Goal: Find specific page/section: Find specific page/section

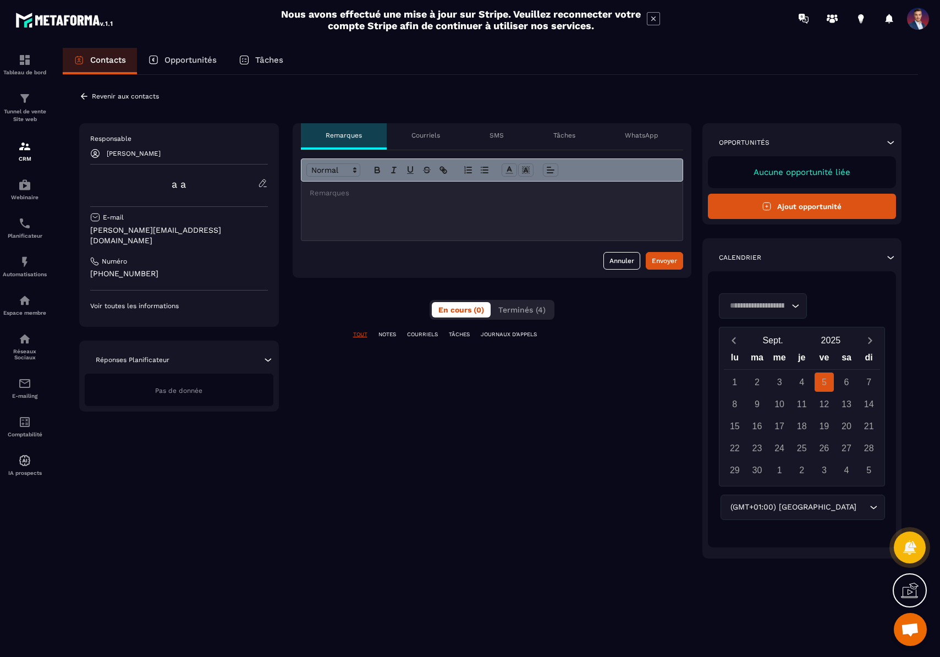
scroll to position [281, 0]
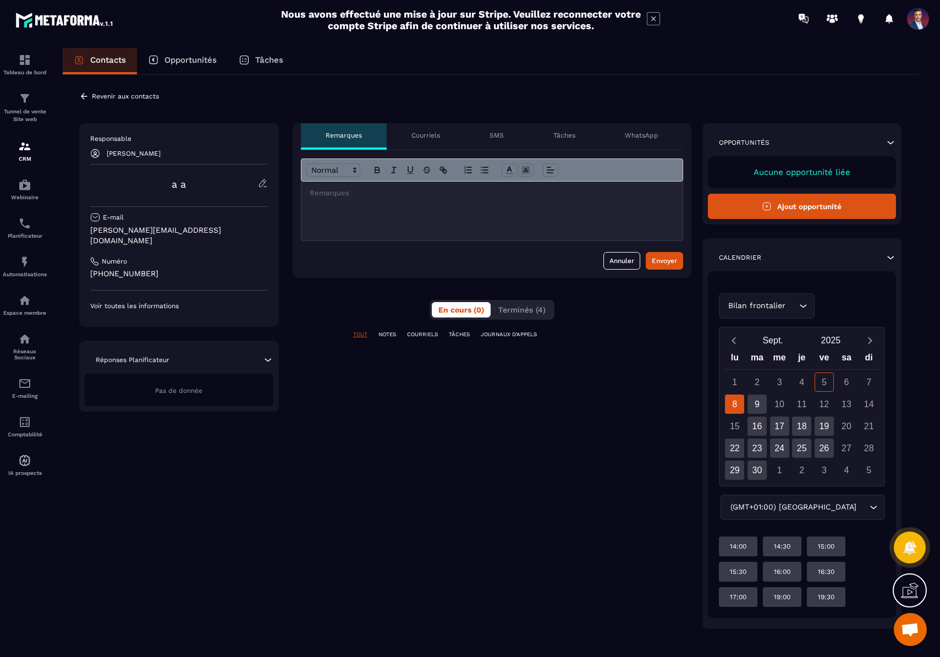
click at [83, 96] on icon at bounding box center [84, 96] width 7 height 6
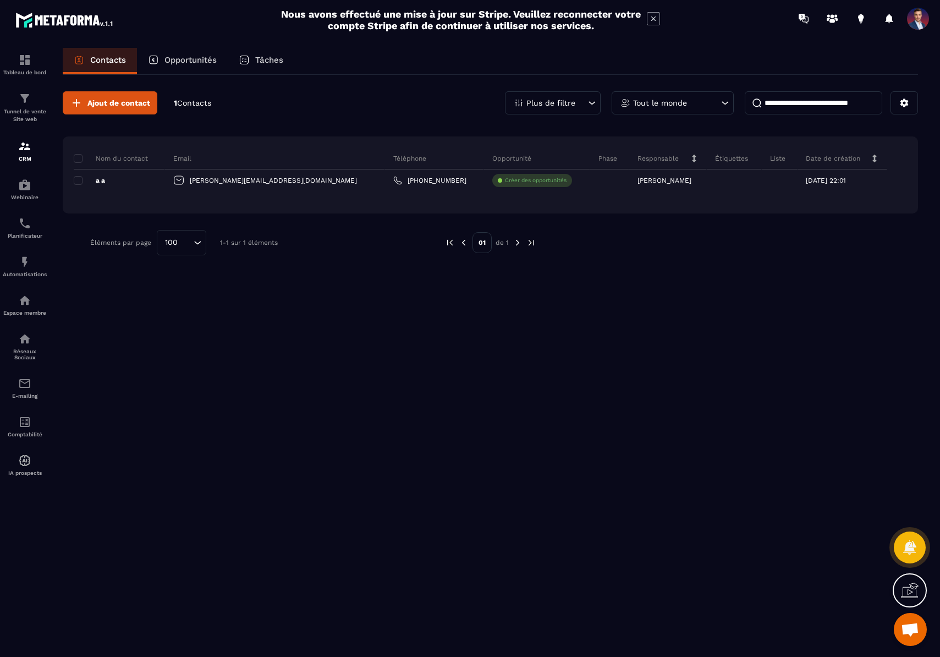
click at [573, 107] on div "Plus de filtre" at bounding box center [553, 102] width 96 height 23
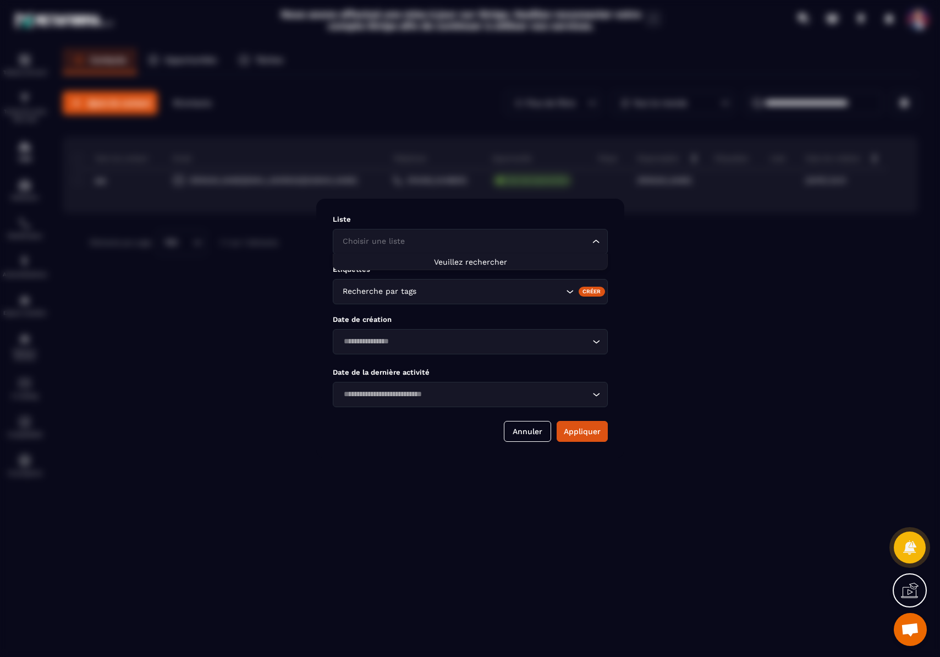
click at [559, 236] on input "Search for option" at bounding box center [465, 241] width 250 height 12
click at [597, 239] on icon "Search for option" at bounding box center [596, 241] width 11 height 11
click at [567, 291] on icon "Search for option" at bounding box center [569, 291] width 11 height 11
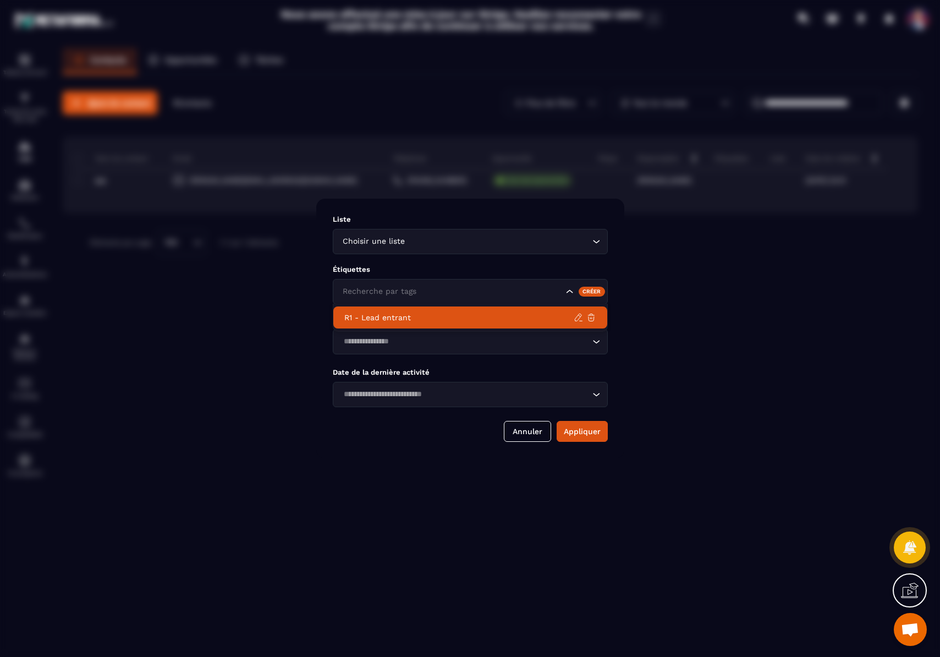
click at [511, 344] on input "Search for option" at bounding box center [465, 341] width 250 height 12
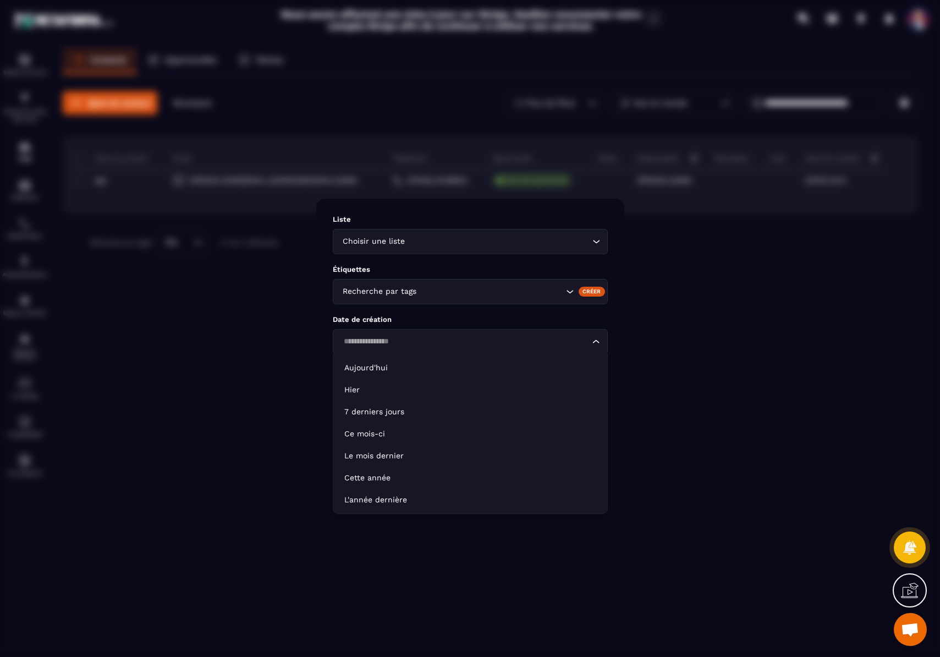
click at [695, 339] on div "Modal window" at bounding box center [470, 328] width 940 height 657
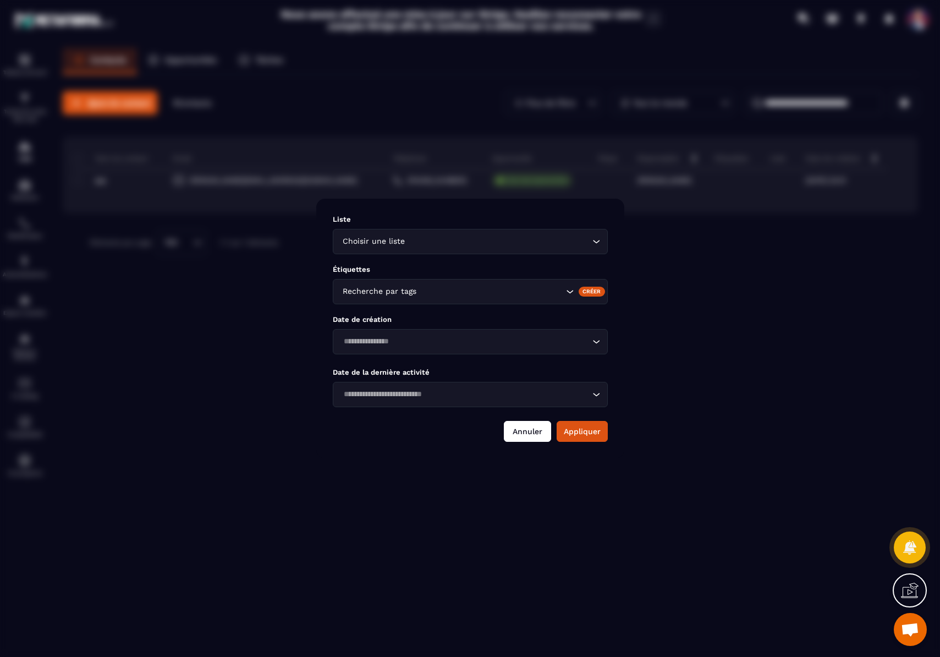
click at [536, 433] on button "Annuler" at bounding box center [527, 431] width 47 height 21
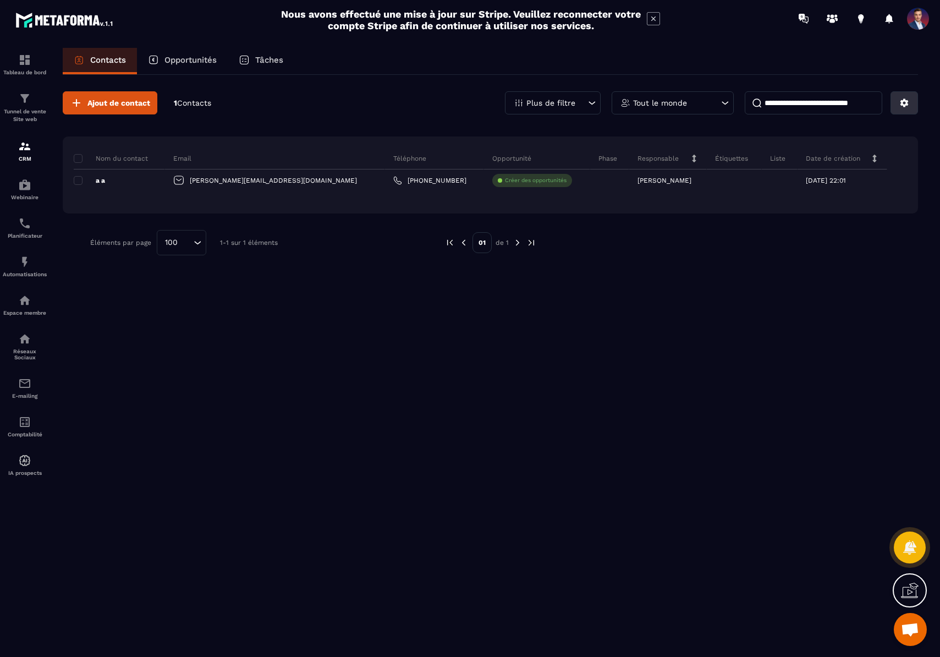
click at [892, 106] on button at bounding box center [903, 102] width 27 height 23
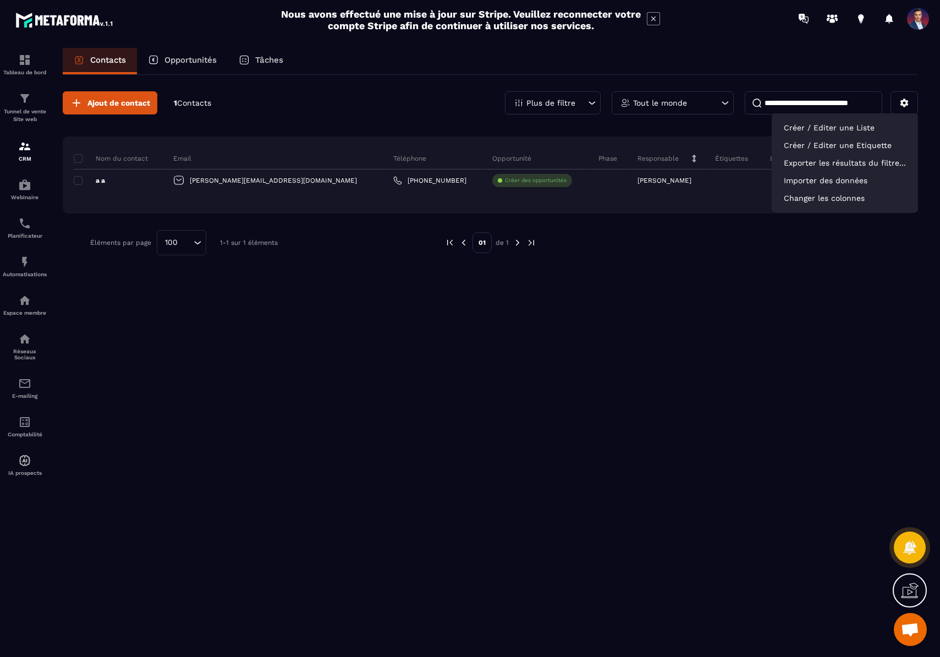
click at [713, 276] on div "Ajout de contact 1 Contacts Plus de filtre Tout le monde Créer / Editer une Lis…" at bounding box center [490, 365] width 855 height 580
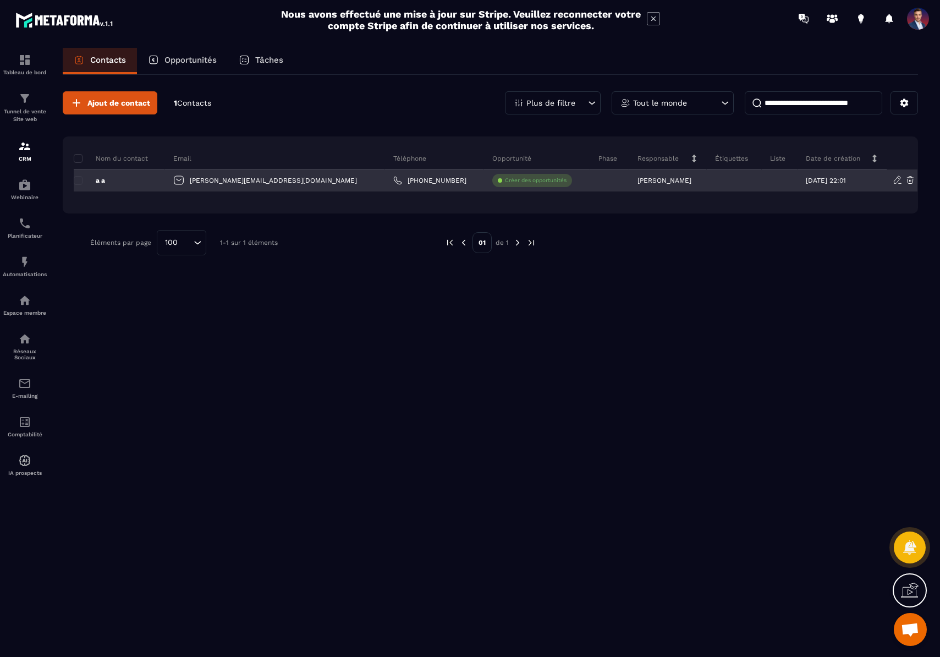
click at [114, 183] on div "a a" at bounding box center [119, 180] width 91 height 22
